Goal: Information Seeking & Learning: Learn about a topic

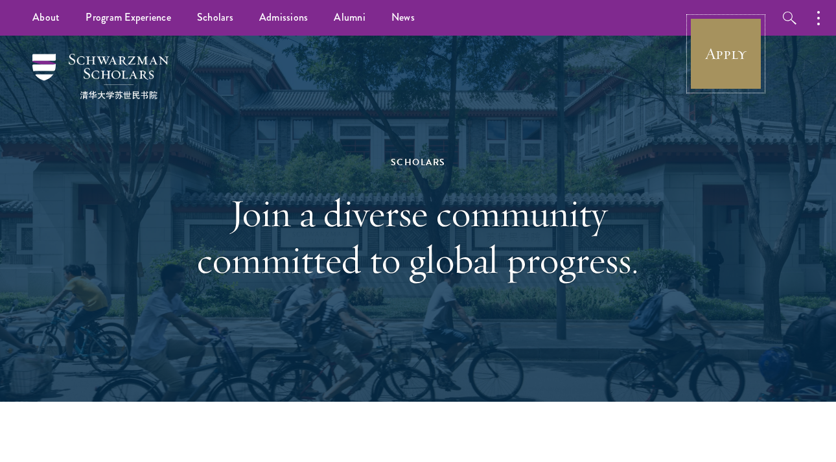
click at [720, 51] on link "Apply" at bounding box center [726, 54] width 73 height 73
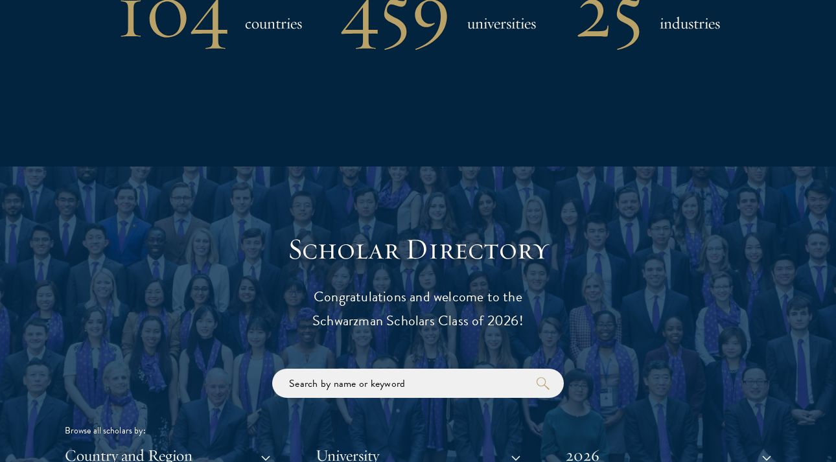
scroll to position [1585, 0]
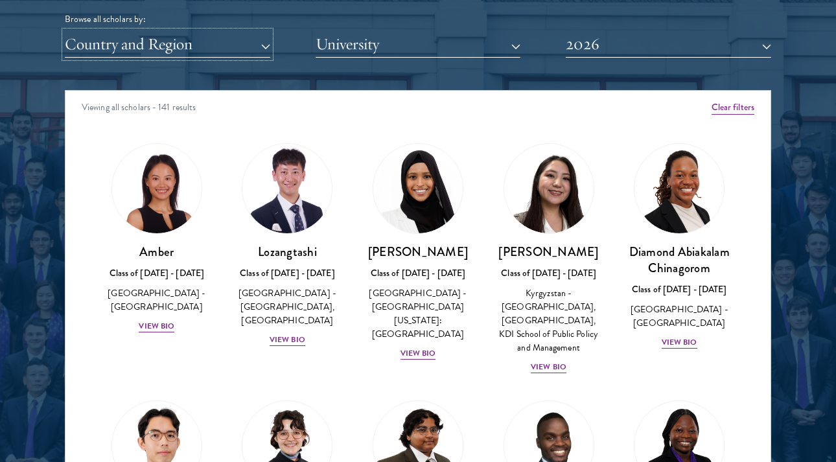
click at [226, 49] on button "Country and Region" at bounding box center [167, 44] width 205 height 27
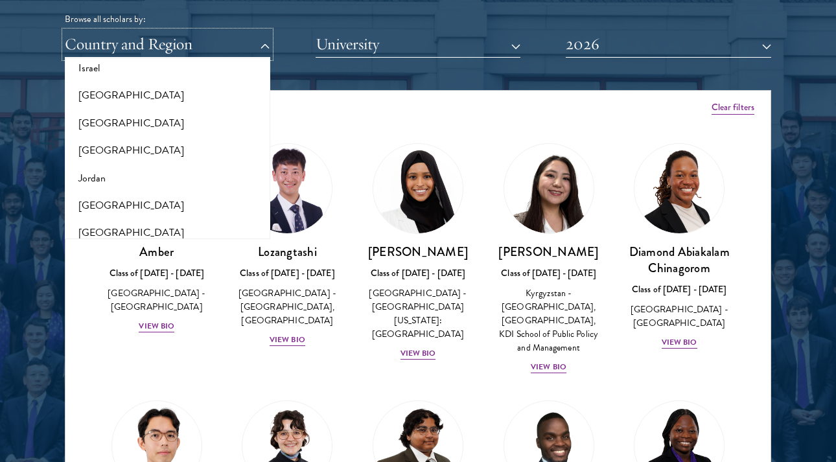
scroll to position [1322, 0]
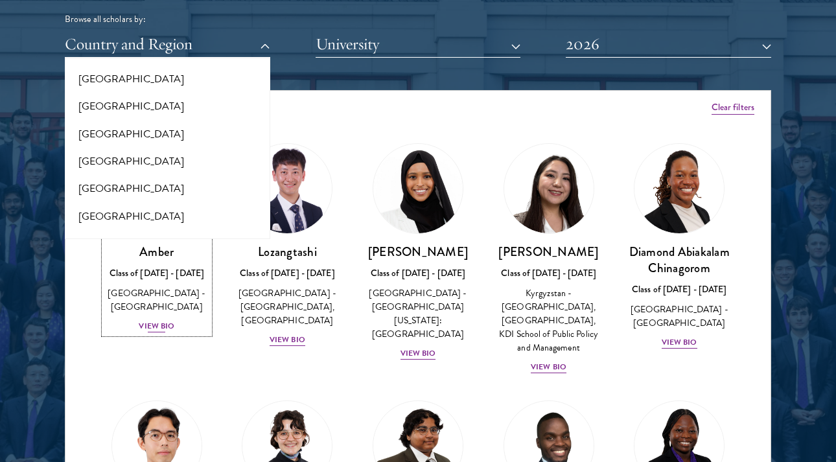
click at [119, 314] on div "Amber Class of 2025 - 2026 China - Peking University View Bio" at bounding box center [156, 289] width 105 height 90
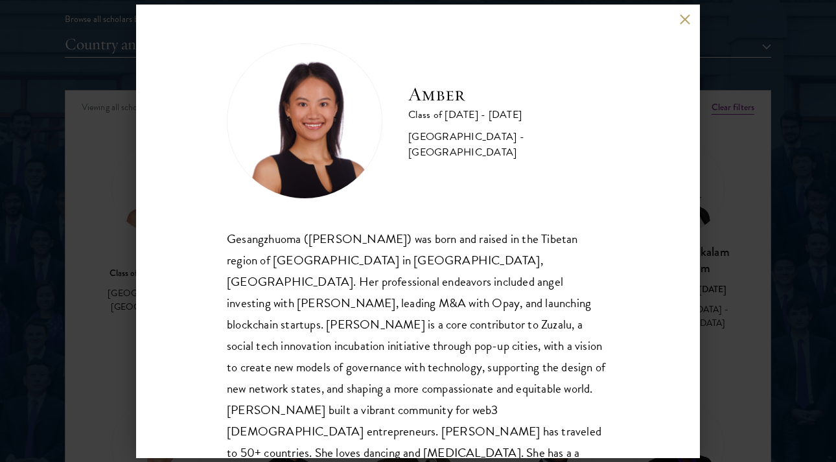
click at [106, 222] on div "Amber Class of 2025 - 2026 China - Peking University Gesangzhuoma (Amber) was b…" at bounding box center [418, 231] width 836 height 462
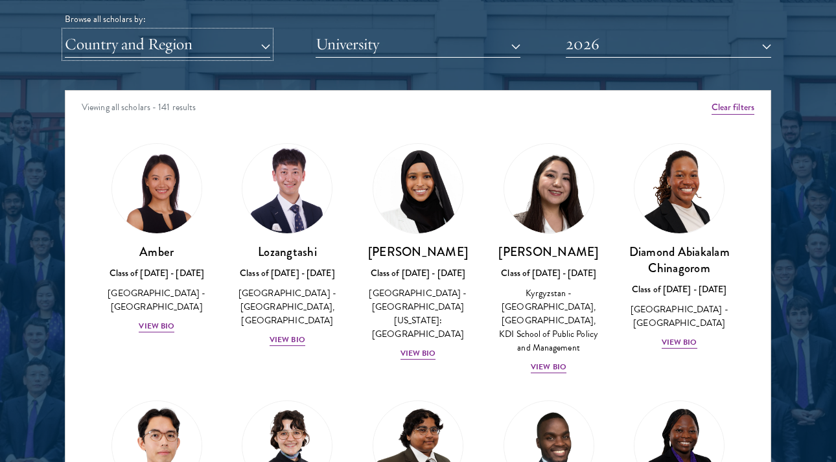
click at [140, 50] on button "Country and Region" at bounding box center [167, 44] width 205 height 27
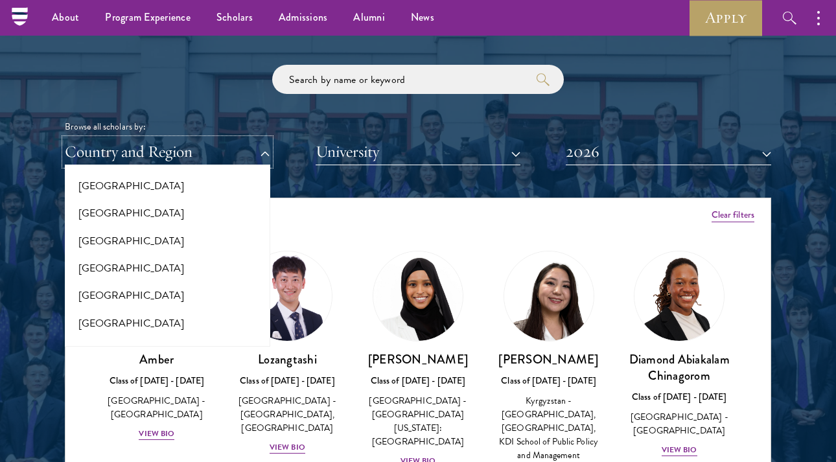
scroll to position [2622, 0]
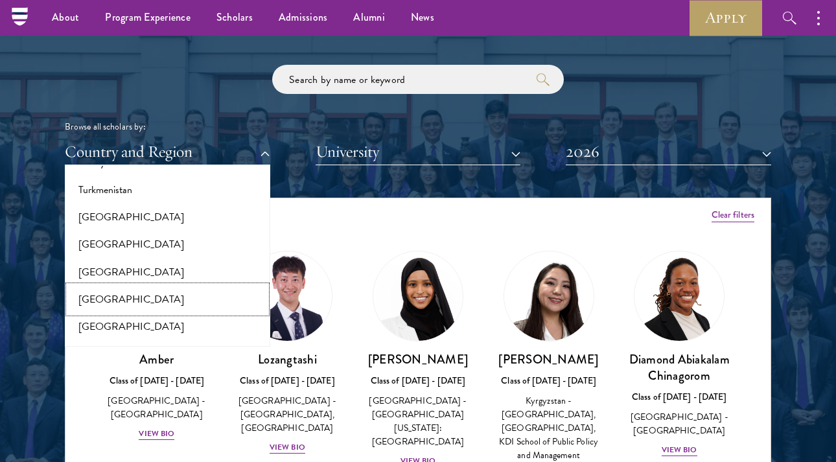
click at [130, 286] on button "[GEOGRAPHIC_DATA]" at bounding box center [168, 299] width 198 height 27
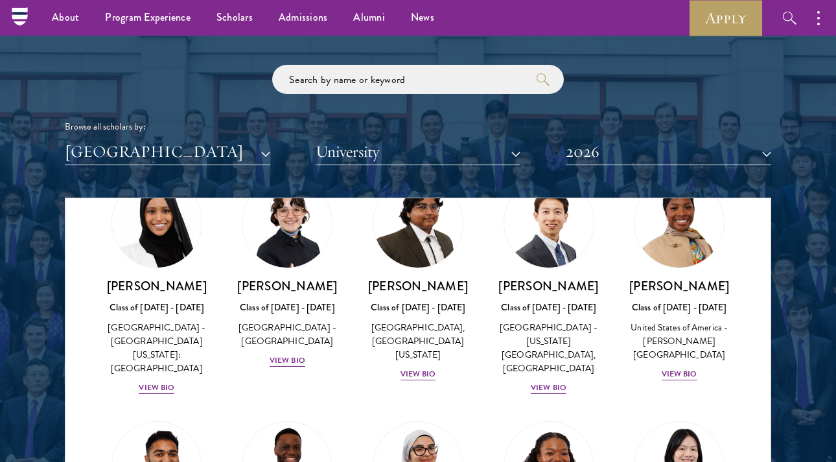
scroll to position [75, 0]
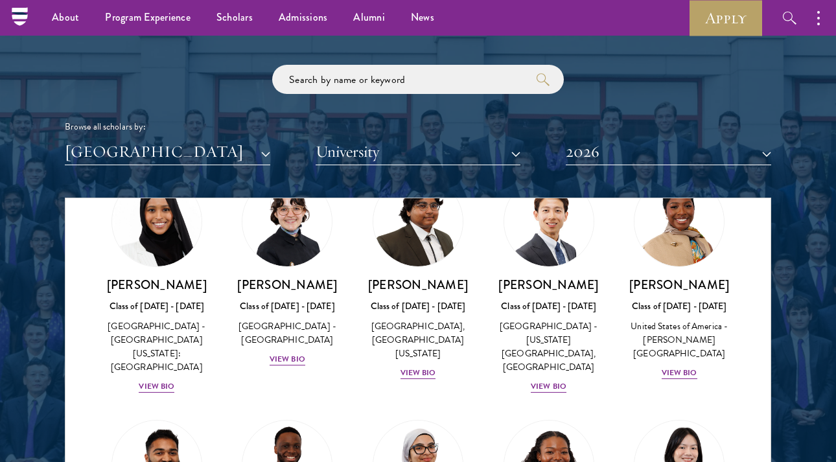
click at [288, 369] on div "Victoria Agostini Class of 2025 - 2026 United States of America - Pomona Colleg…" at bounding box center [287, 271] width 131 height 216
click at [288, 360] on div "View Bio" at bounding box center [288, 359] width 36 height 12
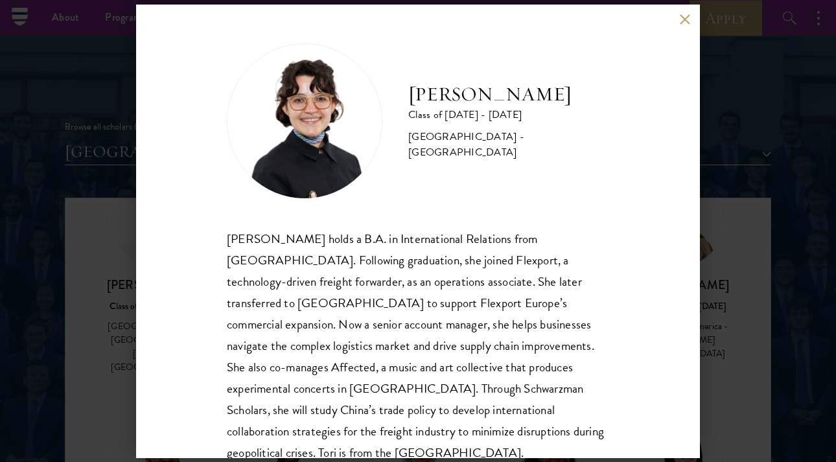
scroll to position [9, 0]
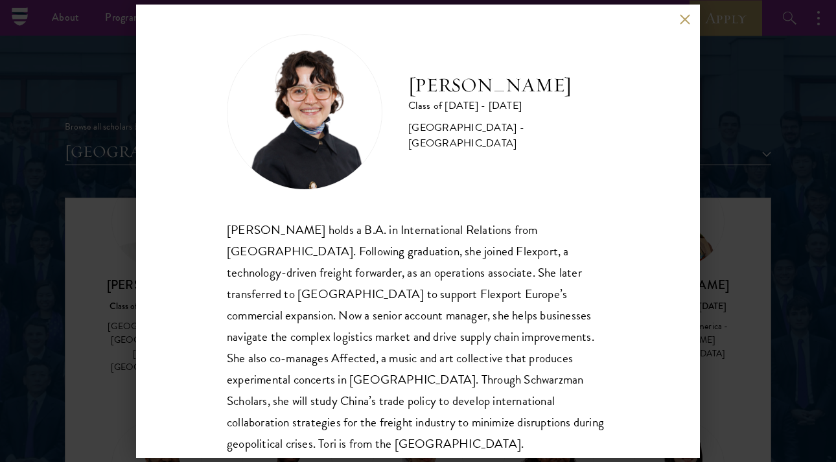
click at [88, 325] on div "Victoria Agostini Class of 2025 - 2026 United States of America - Pomona Colleg…" at bounding box center [418, 231] width 836 height 462
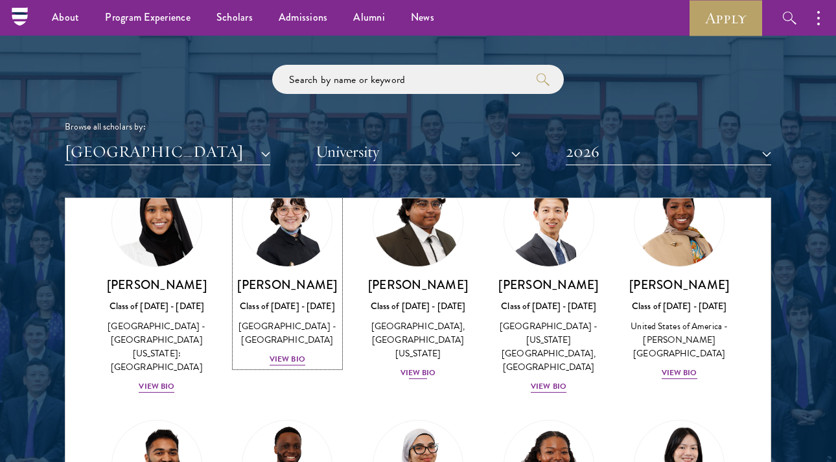
scroll to position [53, 0]
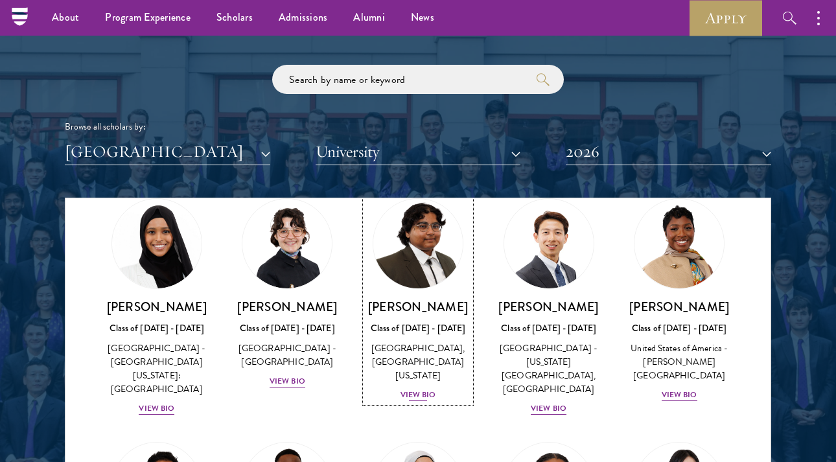
click at [421, 387] on div "Ariana Ahmed Class of 2025 - 2026 United States of America - Hunter College, Th…" at bounding box center [418, 351] width 105 height 104
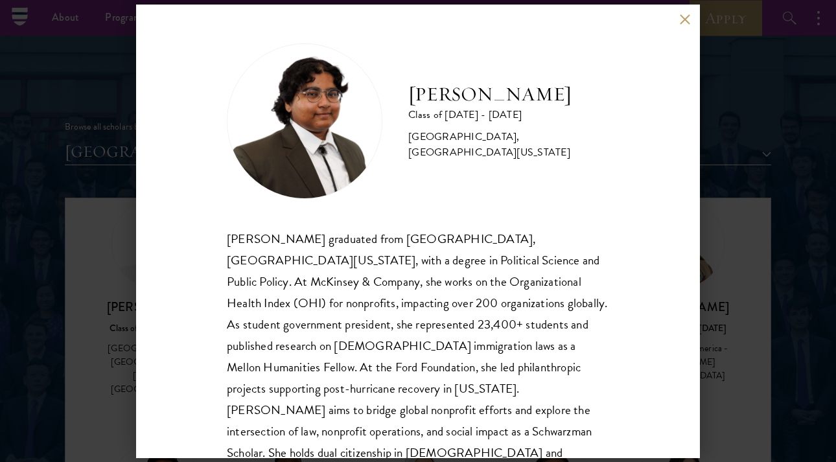
click at [678, 12] on div "Ariana Ahmed Class of 2025 - 2026 United States of America - Hunter College, Th…" at bounding box center [418, 232] width 564 height 454
click at [688, 21] on button at bounding box center [684, 19] width 11 height 11
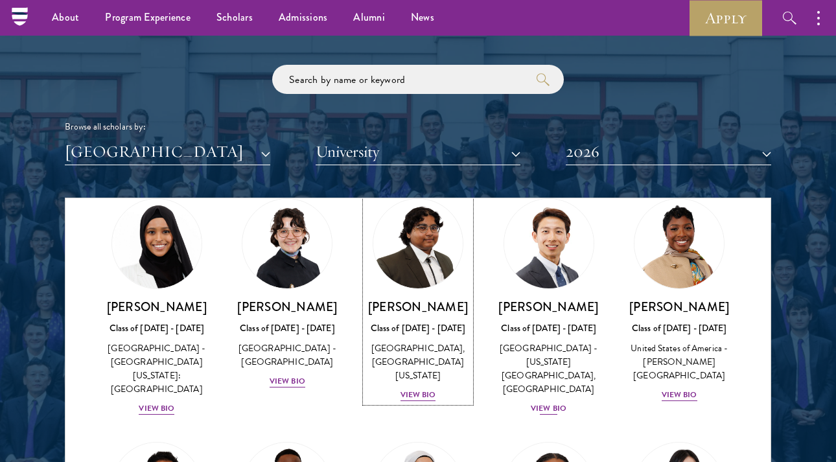
scroll to position [79, 0]
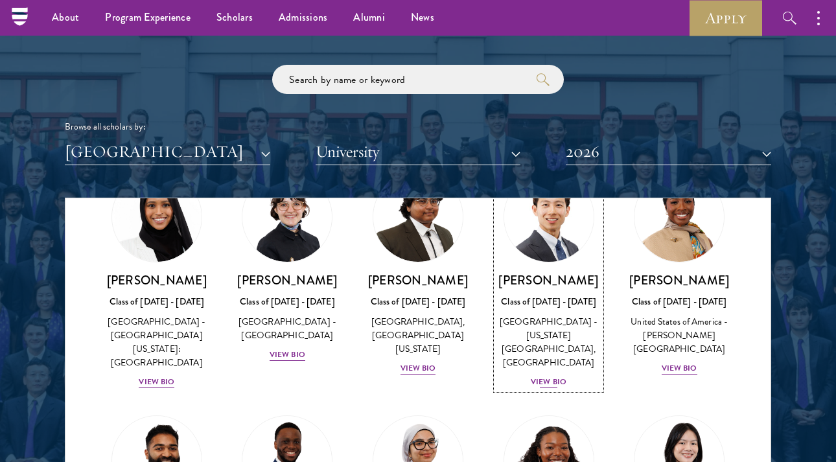
click at [556, 382] on div "View Bio" at bounding box center [549, 382] width 36 height 12
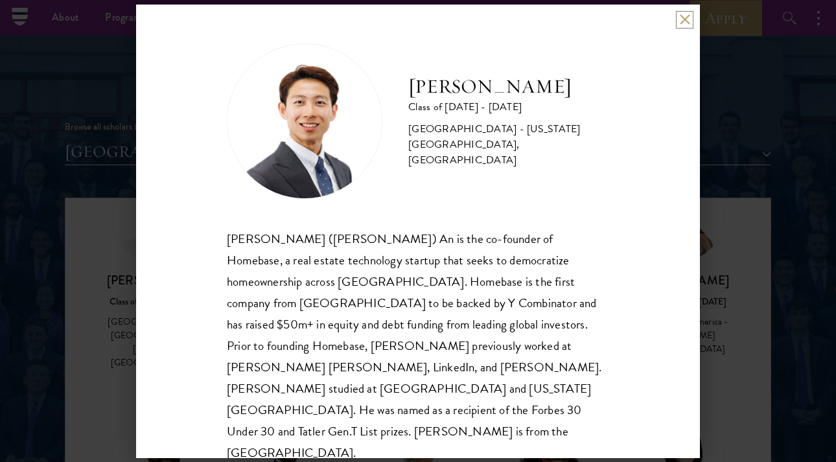
click at [684, 14] on button at bounding box center [684, 19] width 11 height 11
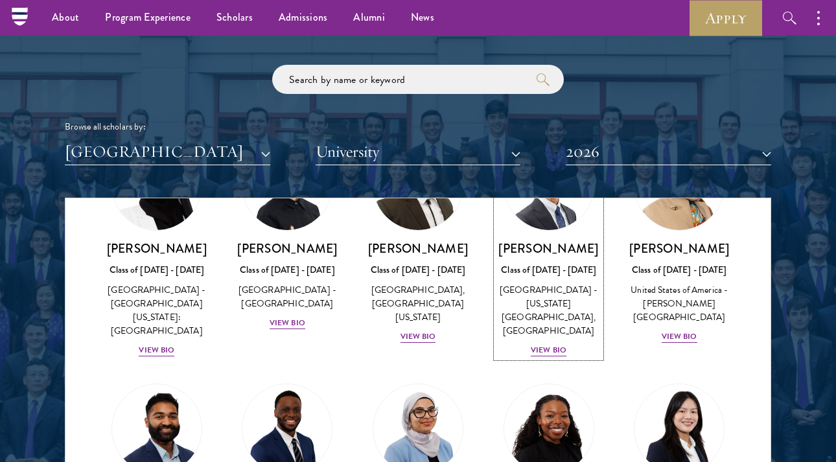
scroll to position [113, 0]
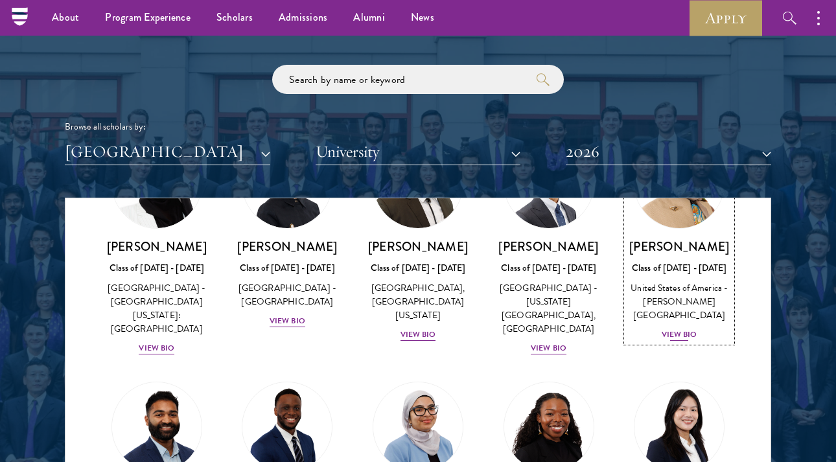
click at [685, 329] on div "View Bio" at bounding box center [680, 335] width 36 height 12
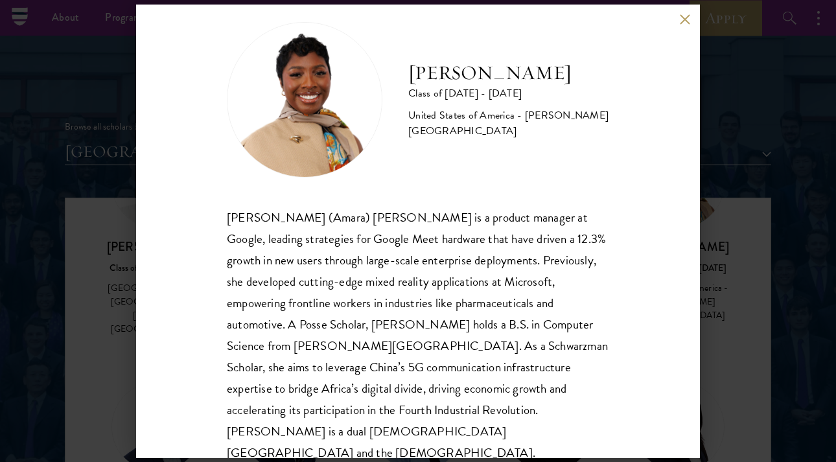
scroll to position [23, 0]
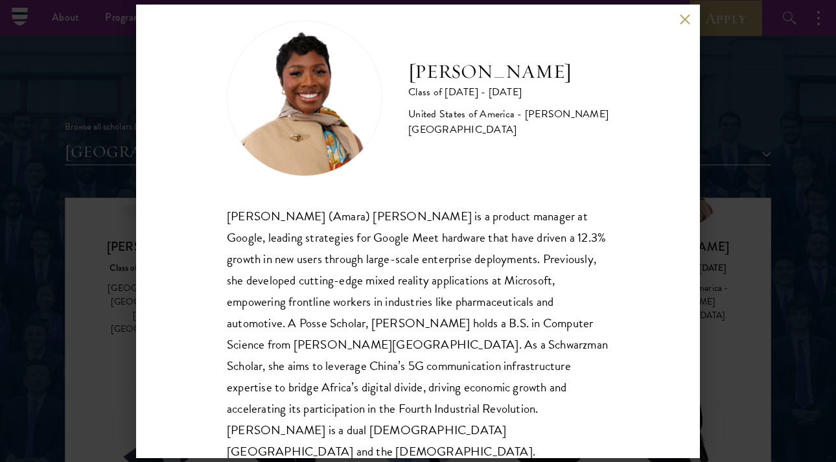
click at [102, 207] on div "Amara Anigbo Class of 2025 - 2026 United States of America - Dickinson College …" at bounding box center [418, 231] width 836 height 462
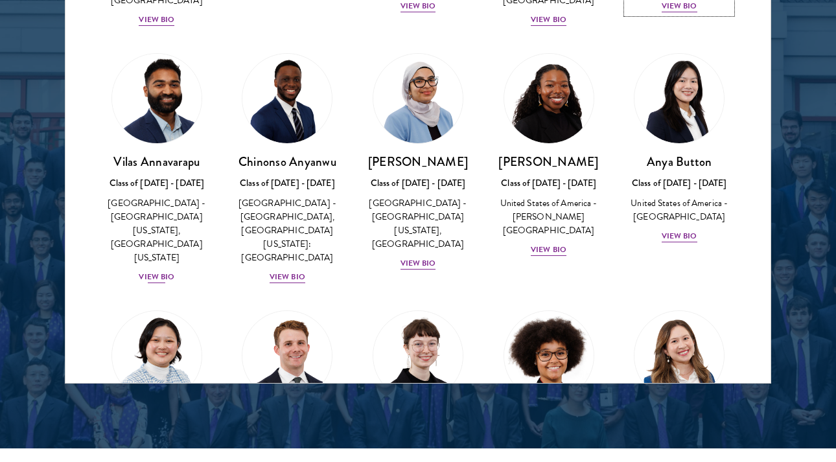
scroll to position [240, 0]
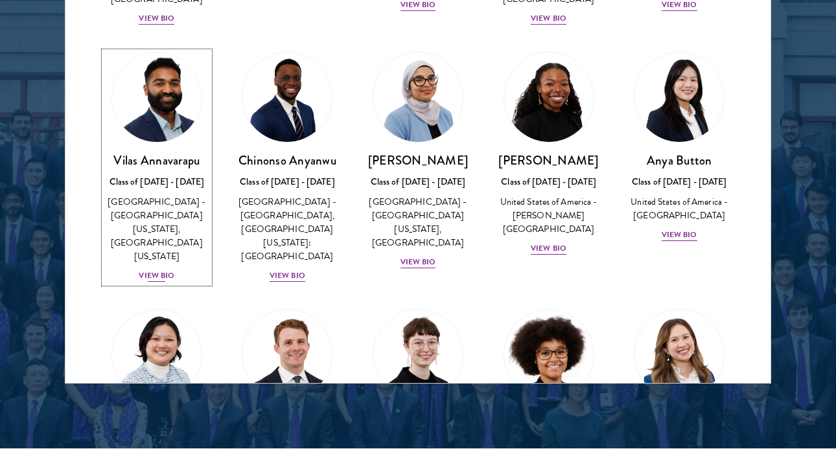
click at [163, 240] on div "Vilas Annavarapu Class of 2025 - 2026 United States of America - University of …" at bounding box center [156, 217] width 105 height 131
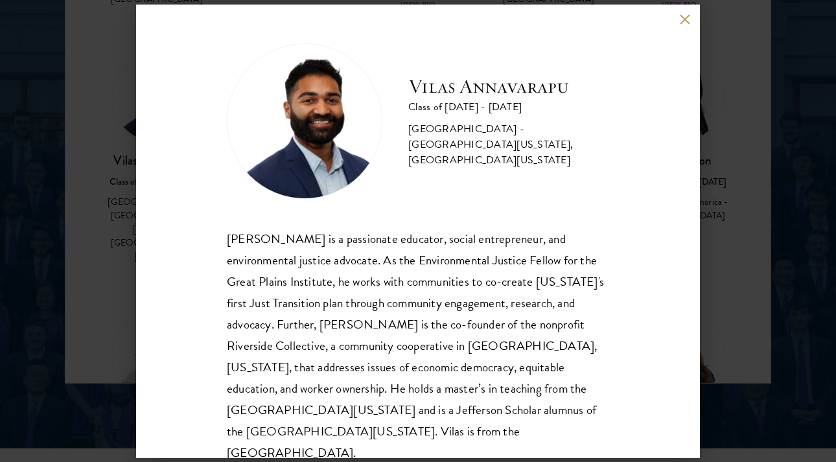
click at [104, 183] on div "Vilas Annavarapu Class of 2025 - 2026 United States of America - University of …" at bounding box center [418, 231] width 836 height 462
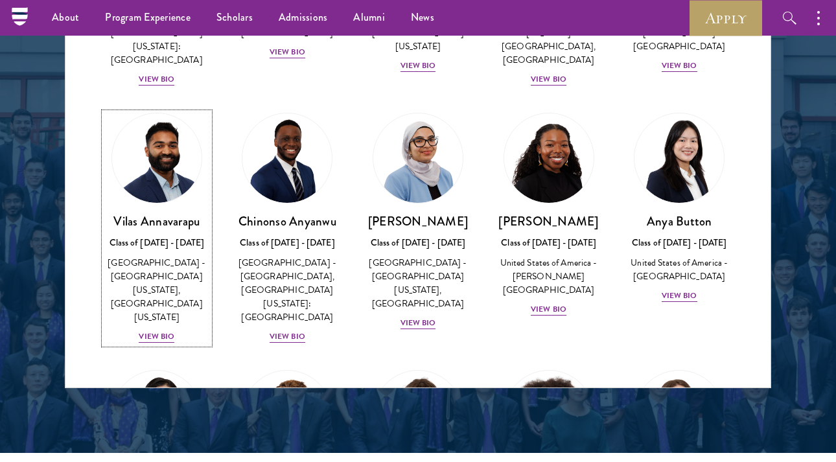
scroll to position [185, 0]
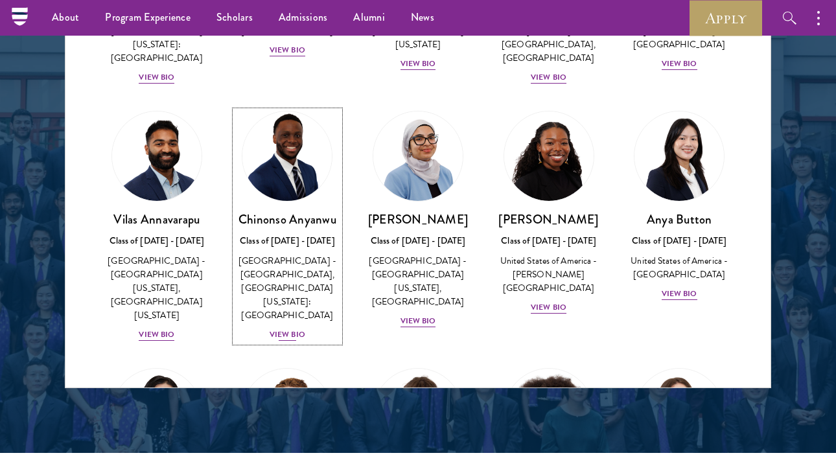
click at [279, 329] on div "View Bio" at bounding box center [288, 335] width 36 height 12
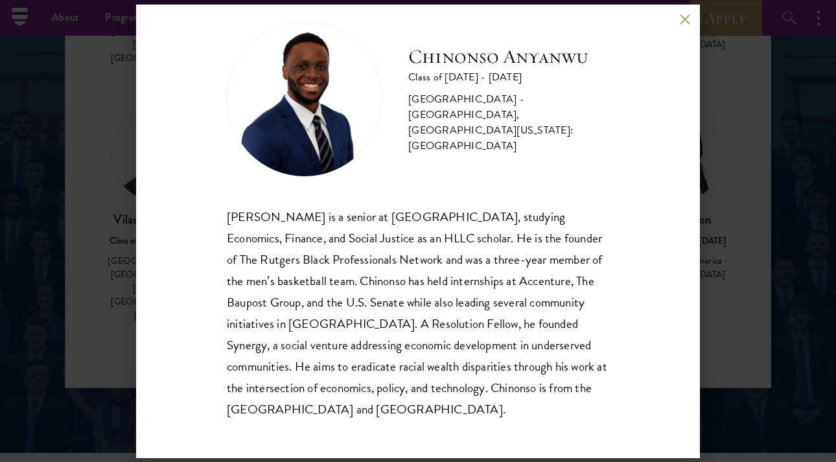
scroll to position [23, 0]
